Goal: Find specific page/section: Find specific page/section

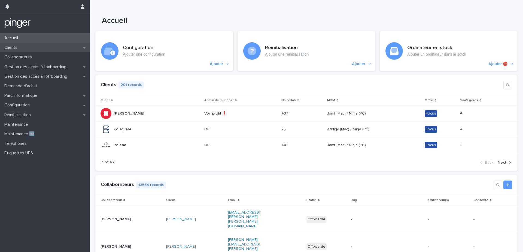
click at [78, 51] on div "Clients" at bounding box center [45, 48] width 90 height 10
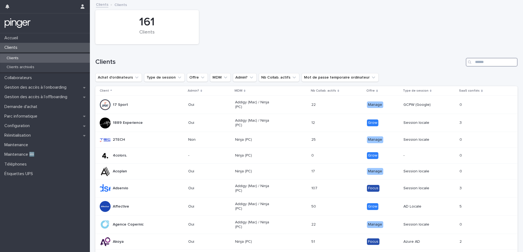
click at [499, 59] on input "Search" at bounding box center [492, 62] width 52 height 9
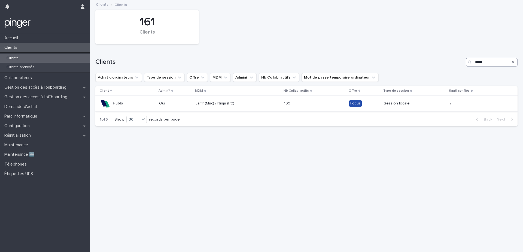
type input "*****"
click at [193, 107] on td "Oui" at bounding box center [175, 104] width 36 height 16
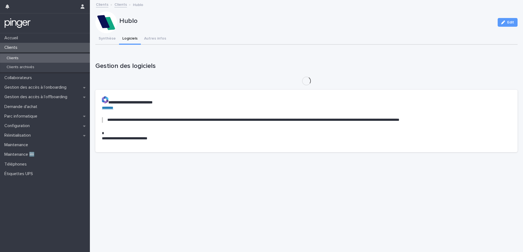
click at [123, 40] on button "Logiciels" at bounding box center [130, 38] width 22 height 11
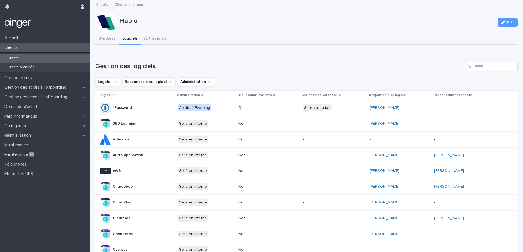
click at [269, 75] on div "Gestion des logiciels Logiciel Responsable du logiciel Administration Logiciel …" at bounding box center [306, 245] width 422 height 367
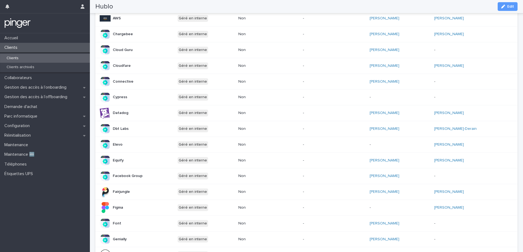
scroll to position [266, 0]
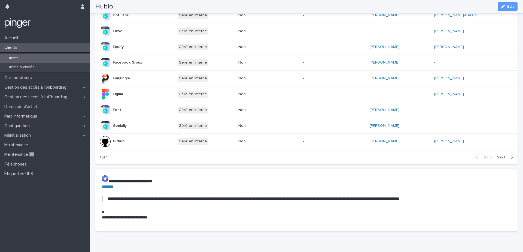
click at [510, 157] on div "button" at bounding box center [510, 157] width 5 height 5
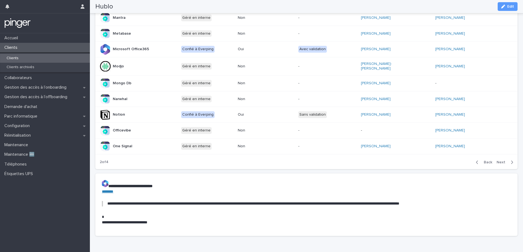
click at [510, 160] on div "button" at bounding box center [510, 162] width 5 height 5
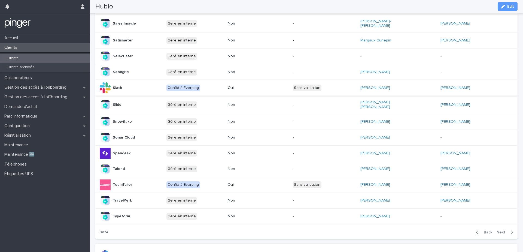
scroll to position [195, 0]
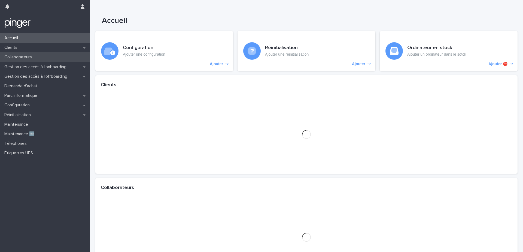
click at [50, 57] on div "Collaborateurs" at bounding box center [45, 57] width 90 height 10
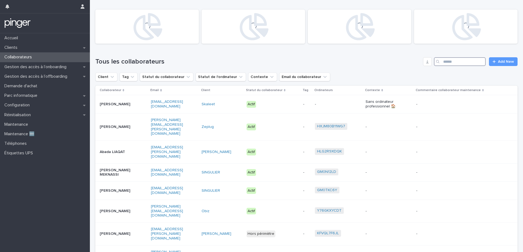
click at [457, 62] on input "Search" at bounding box center [460, 61] width 52 height 9
paste input "**********"
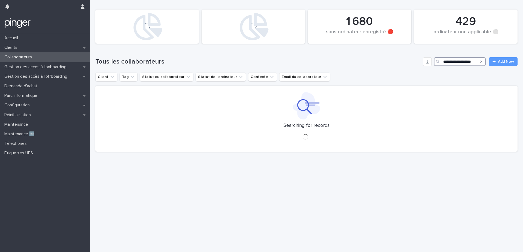
type input "**********"
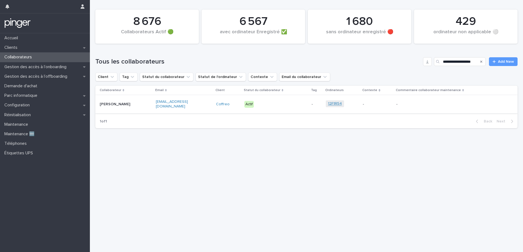
click at [334, 103] on link "12F1R54" at bounding box center [335, 103] width 14 height 5
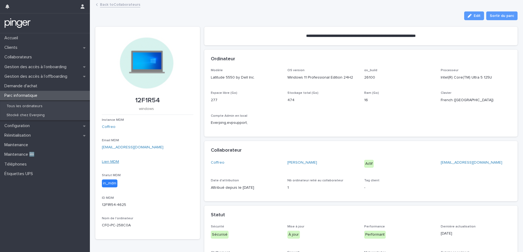
drag, startPoint x: 121, startPoint y: 160, endPoint x: 115, endPoint y: 161, distance: 6.4
click at [121, 160] on div "Lien MDM" at bounding box center [147, 162] width 91 height 6
click at [115, 161] on link "Lien MDM" at bounding box center [110, 162] width 17 height 4
